Goal: Task Accomplishment & Management: Use online tool/utility

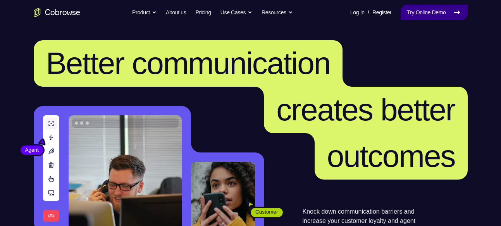
click at [441, 16] on link "Try Online Demo" at bounding box center [433, 12] width 67 height 15
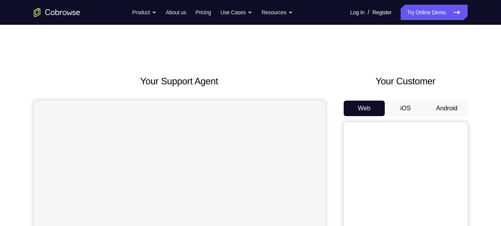
scroll to position [12, 0]
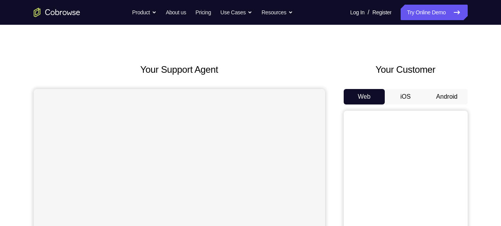
click at [438, 96] on button "Android" at bounding box center [446, 96] width 41 height 15
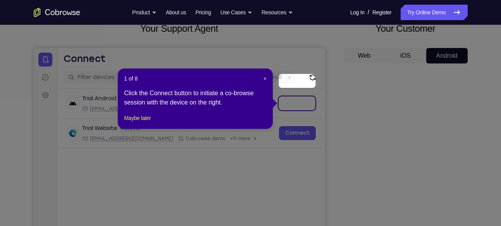
scroll to position [29, 0]
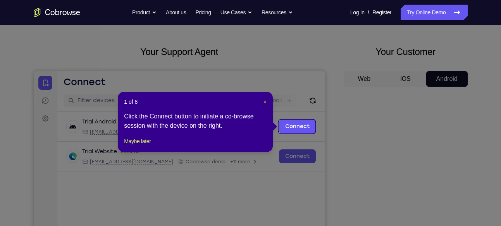
click at [265, 103] on span "×" at bounding box center [264, 102] width 3 height 6
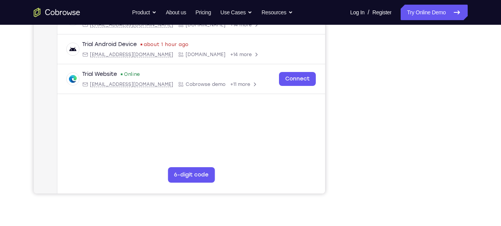
scroll to position [168, 0]
